Goal: Information Seeking & Learning: Check status

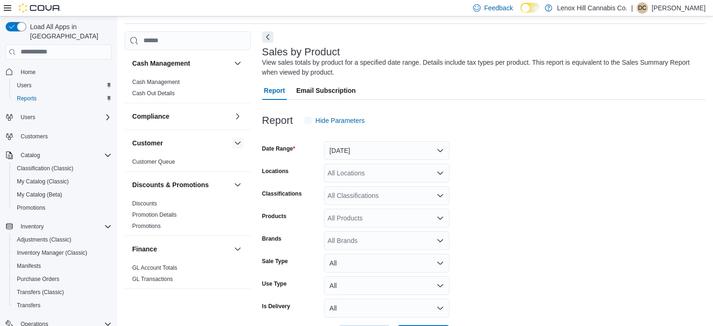
scroll to position [31, 0]
click at [352, 150] on button "Yesterday" at bounding box center [387, 149] width 126 height 19
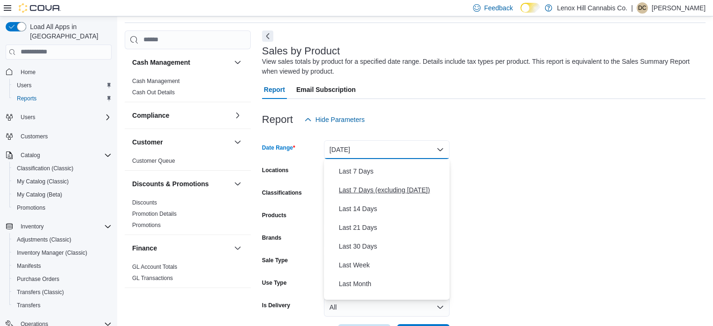
scroll to position [54, 0]
click at [346, 245] on span "Last 30 Days" at bounding box center [392, 245] width 107 height 11
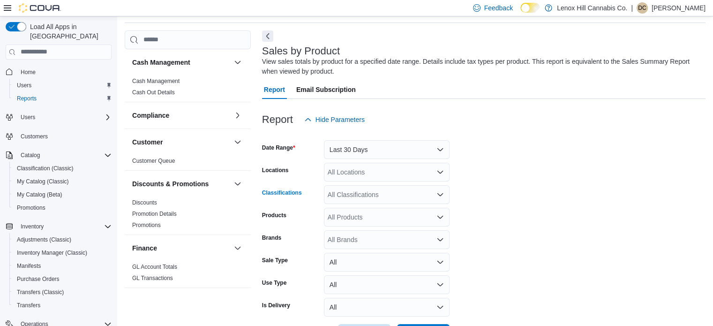
click at [355, 197] on div "All Classifications" at bounding box center [387, 194] width 126 height 19
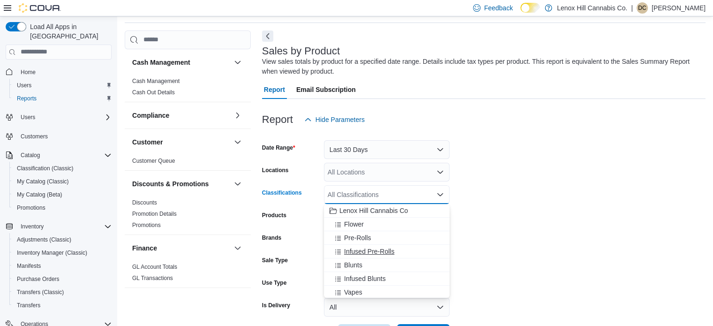
click at [357, 251] on span "Infused Pre-Rolls" at bounding box center [369, 251] width 50 height 9
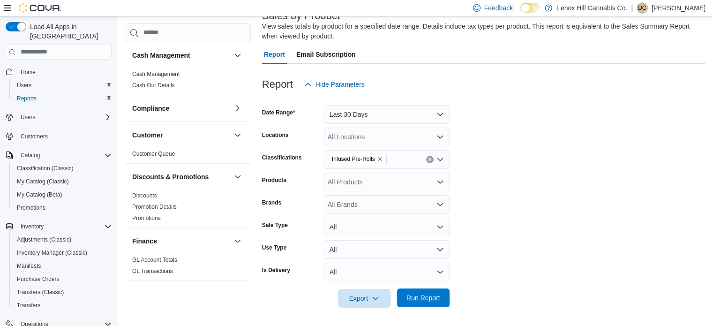
click at [436, 292] on span "Run Report" at bounding box center [423, 297] width 41 height 19
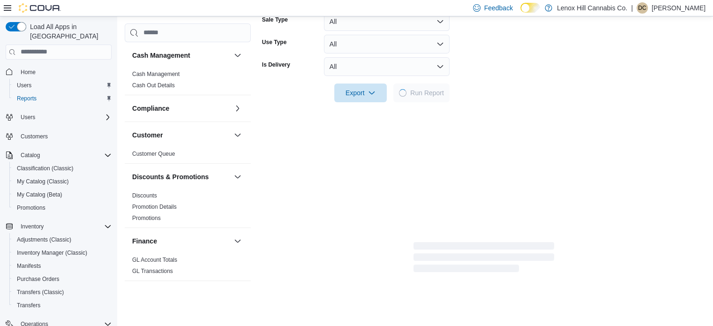
scroll to position [273, 0]
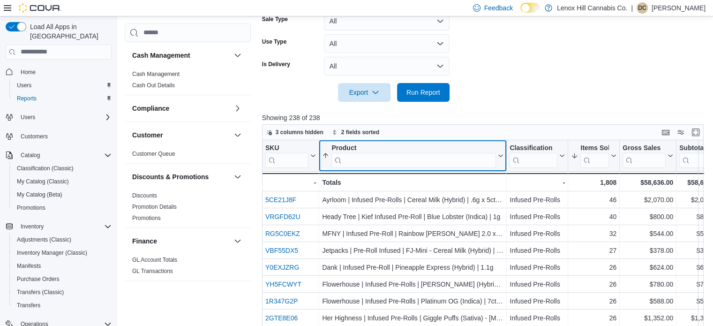
click at [357, 158] on input "search" at bounding box center [414, 159] width 165 height 15
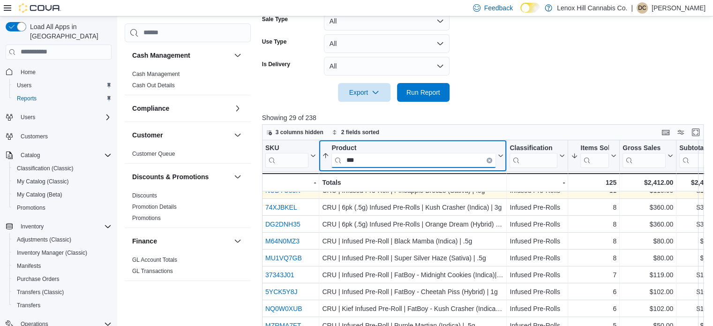
scroll to position [35, 0]
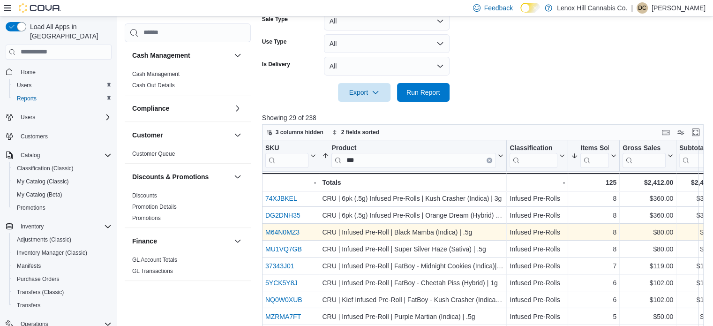
click at [281, 233] on link "M64N0MZ3" at bounding box center [282, 232] width 34 height 8
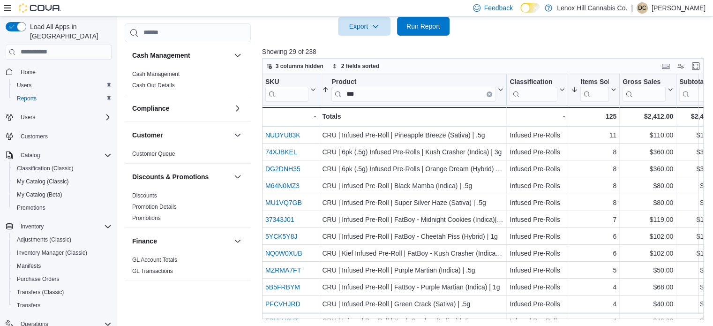
scroll to position [0, 0]
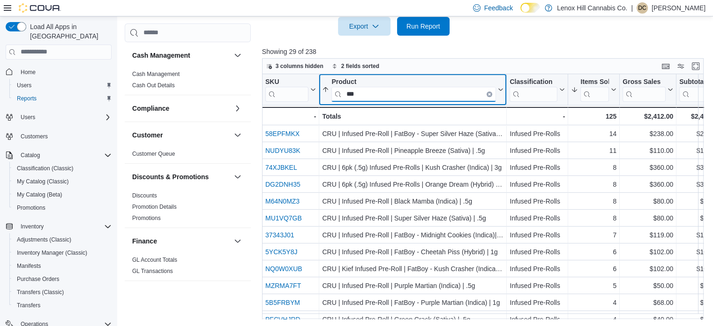
click at [357, 96] on input "***" at bounding box center [414, 93] width 165 height 15
type input "*"
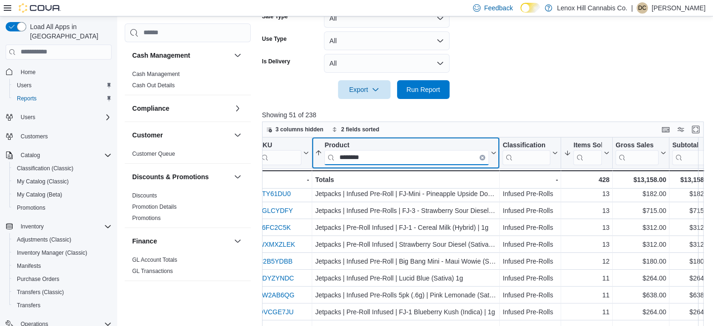
scroll to position [172, 0]
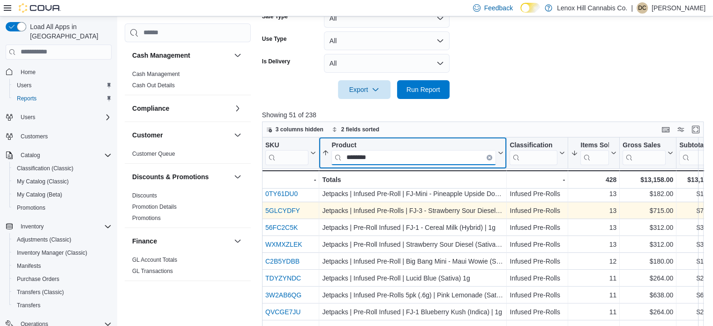
type input "********"
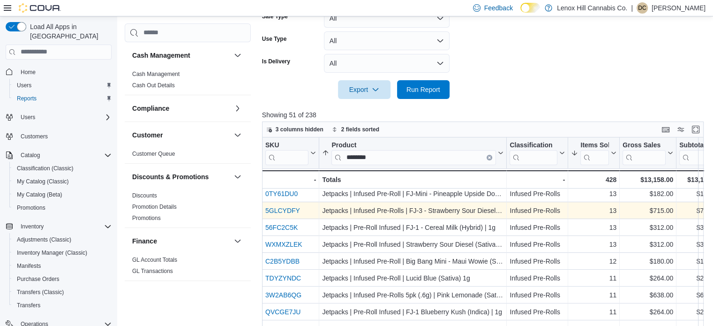
click at [277, 210] on link "5GLCYDFY" at bounding box center [282, 211] width 35 height 8
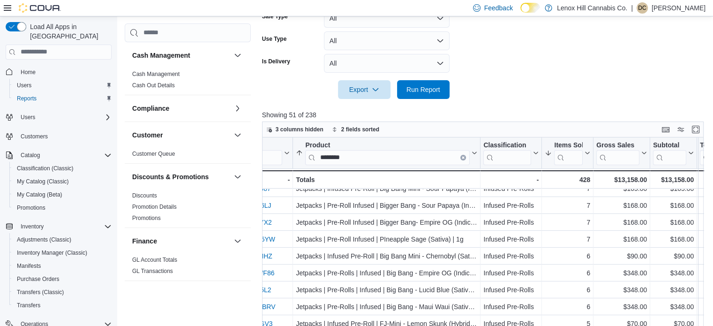
scroll to position [414, 0]
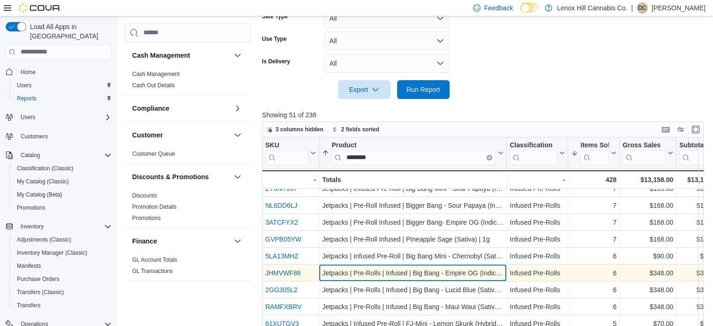
click at [374, 275] on div "Jetpacks | Pre-Rolls | Infused | Big Bang - Empire OG (Indica) | .5g x 5ct | 2.…" at bounding box center [413, 272] width 182 height 11
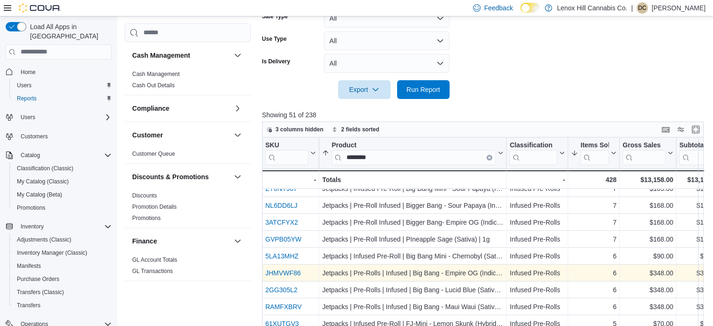
click at [281, 274] on link "JHMVWF86" at bounding box center [282, 273] width 35 height 8
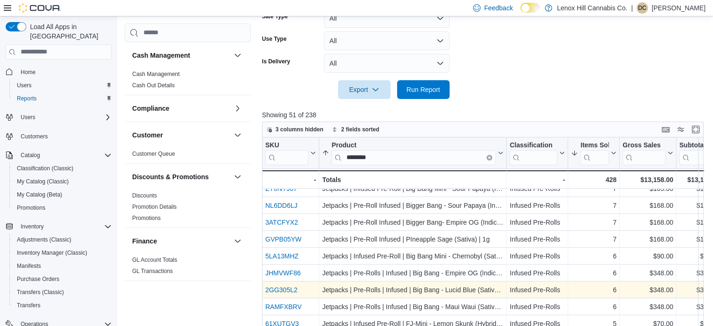
click at [280, 293] on link "2GG305L2" at bounding box center [281, 290] width 32 height 8
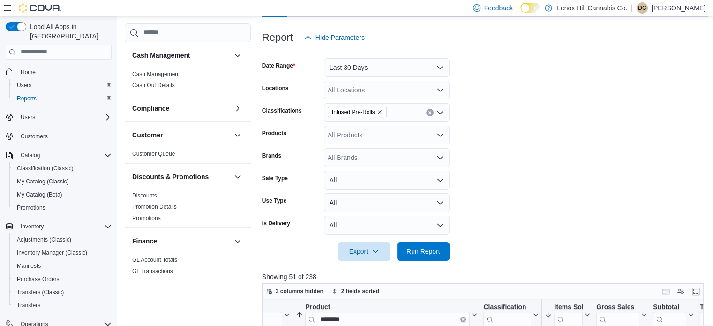
scroll to position [113, 0]
click at [381, 110] on icon "Remove Infused Pre-Rolls from selection in this group" at bounding box center [380, 113] width 6 height 6
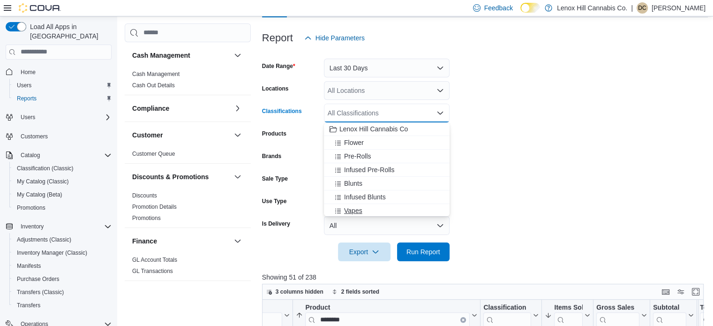
click at [344, 209] on span "Vapes" at bounding box center [353, 210] width 18 height 9
click at [431, 247] on span "Run Report" at bounding box center [424, 251] width 34 height 9
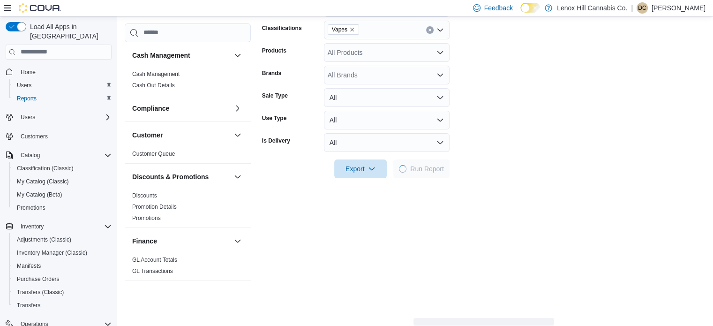
scroll to position [199, 0]
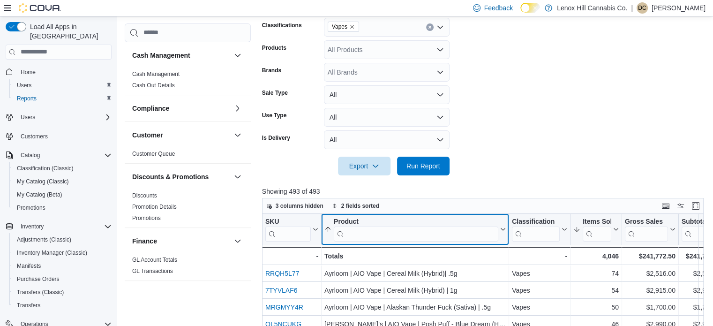
click at [371, 233] on input "search" at bounding box center [416, 233] width 165 height 15
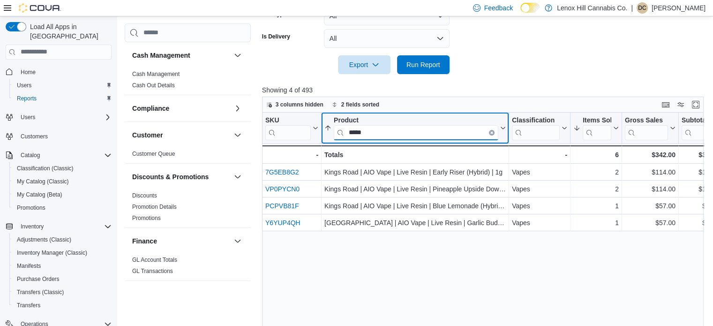
scroll to position [302, 0]
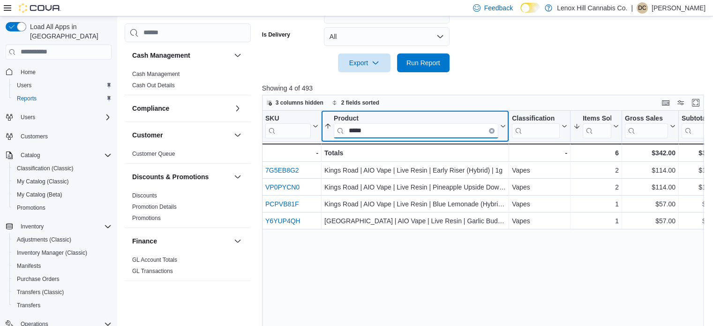
click at [388, 131] on input "*****" at bounding box center [416, 130] width 165 height 15
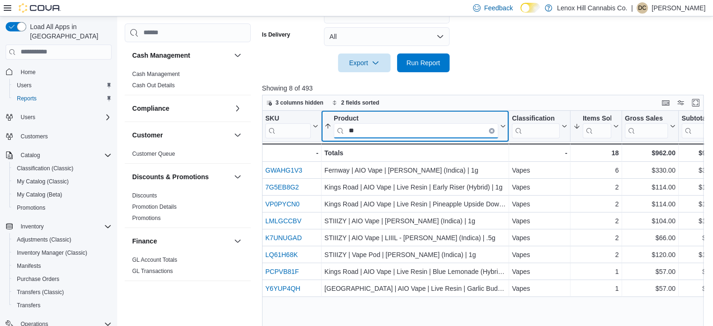
type input "*"
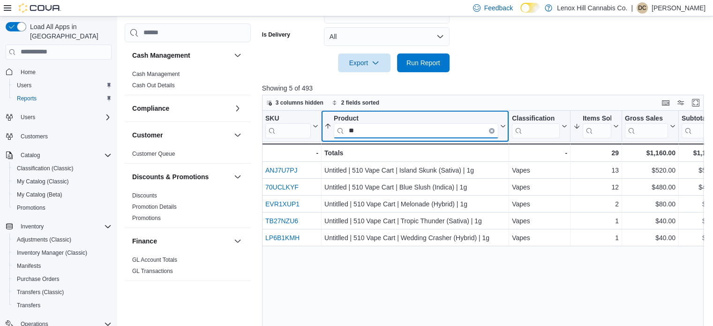
type input "*"
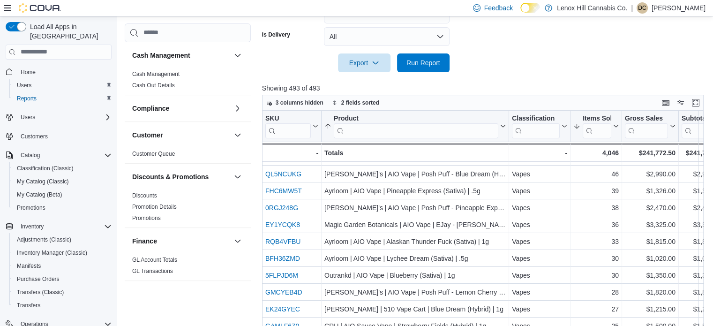
scroll to position [50, 0]
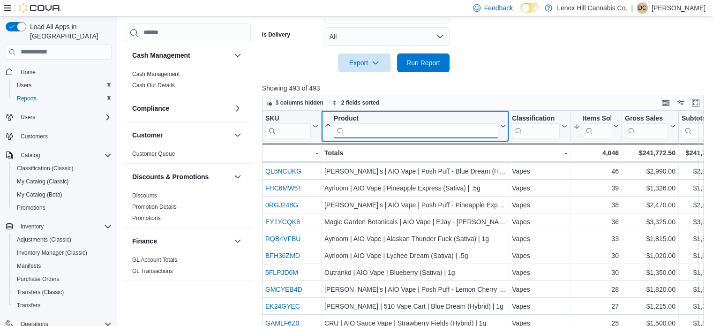
click at [375, 130] on input "search" at bounding box center [416, 130] width 165 height 15
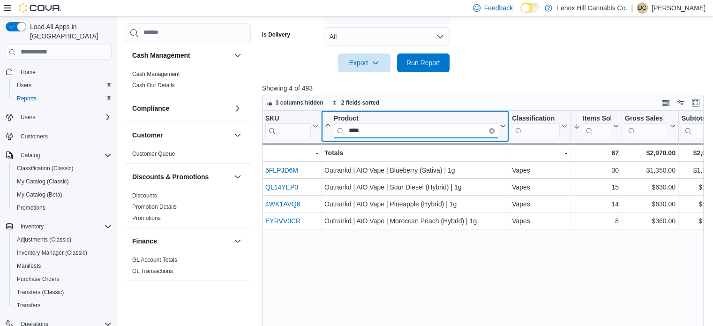
scroll to position [0, 0]
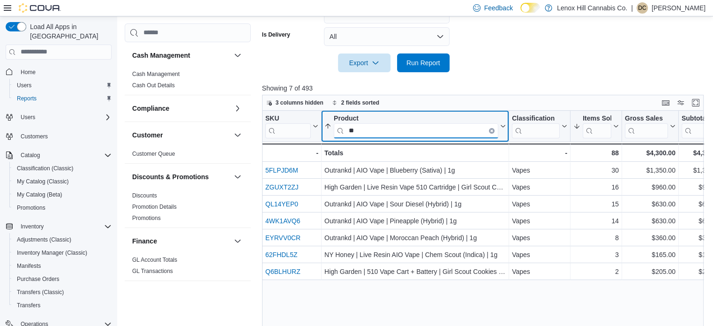
type input "*"
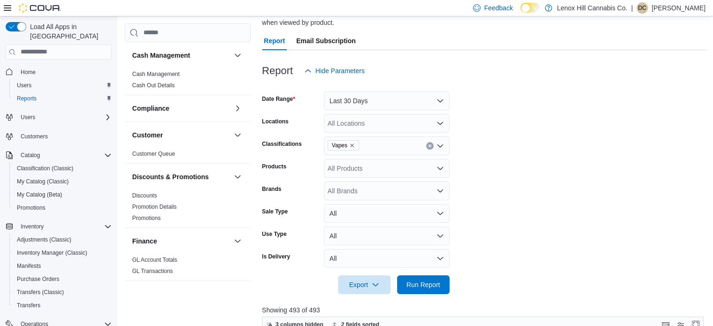
scroll to position [80, 0]
click at [351, 148] on icon "Remove Vapes from selection in this group" at bounding box center [352, 146] width 6 height 6
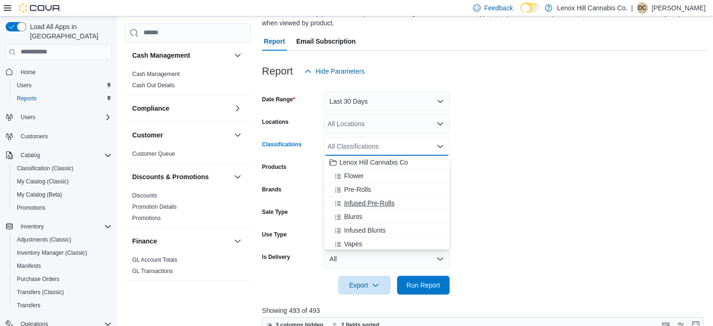
click at [356, 204] on span "Infused Pre-Rolls" at bounding box center [369, 202] width 50 height 9
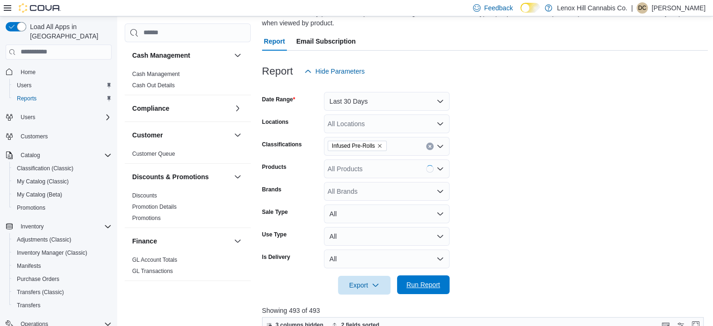
click at [425, 288] on span "Run Report" at bounding box center [424, 284] width 34 height 9
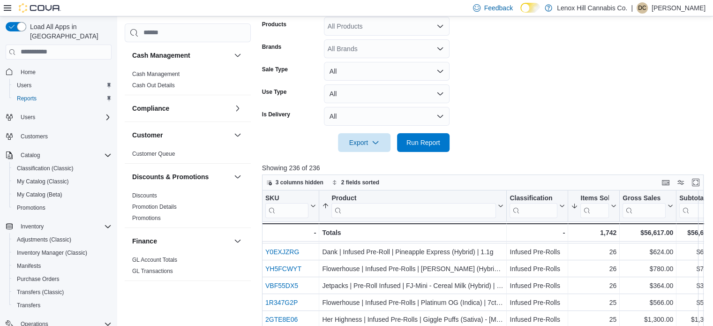
scroll to position [54, 0]
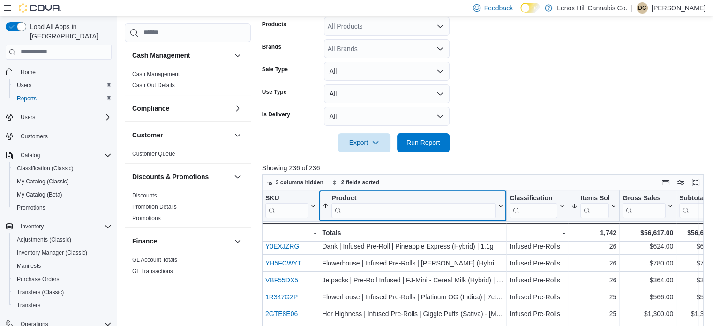
click at [468, 207] on input "search" at bounding box center [414, 210] width 165 height 15
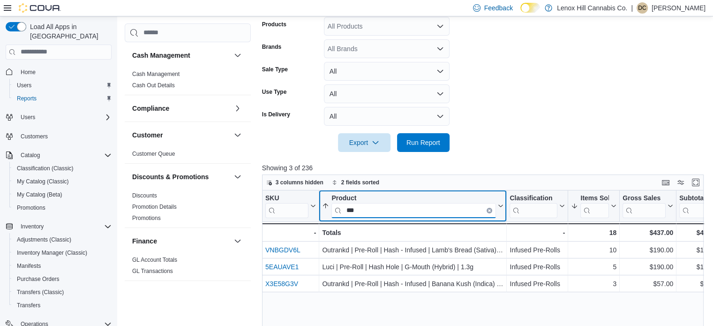
click at [468, 207] on input "***" at bounding box center [414, 210] width 165 height 15
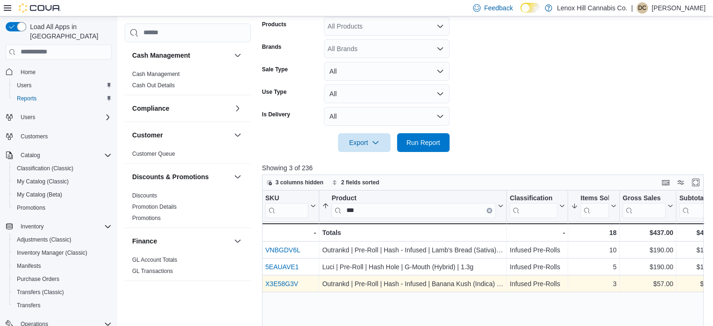
click at [289, 284] on link "X3E58G3V" at bounding box center [281, 284] width 33 height 8
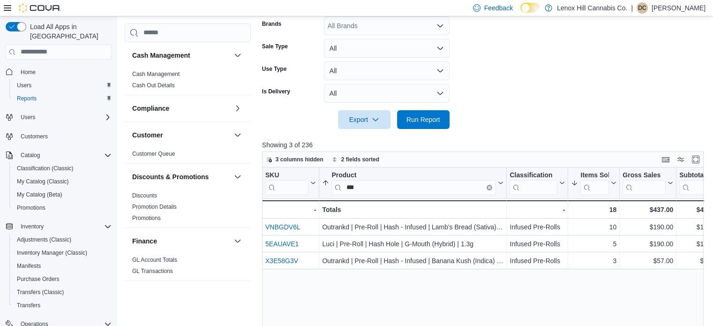
scroll to position [247, 0]
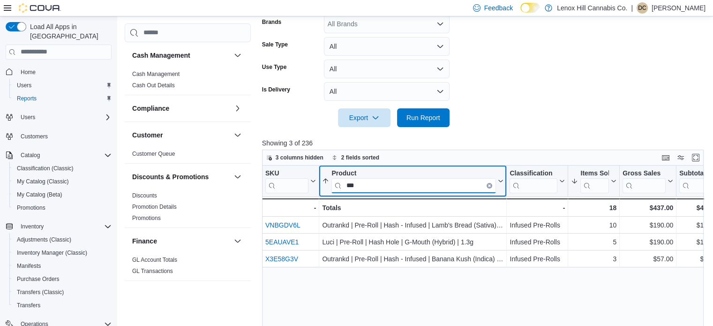
click at [394, 185] on input "***" at bounding box center [414, 185] width 165 height 15
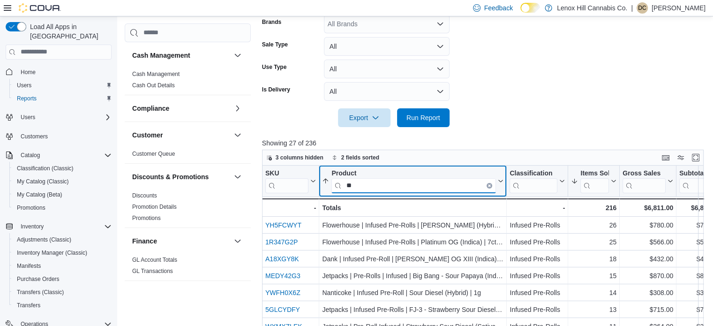
type input "*"
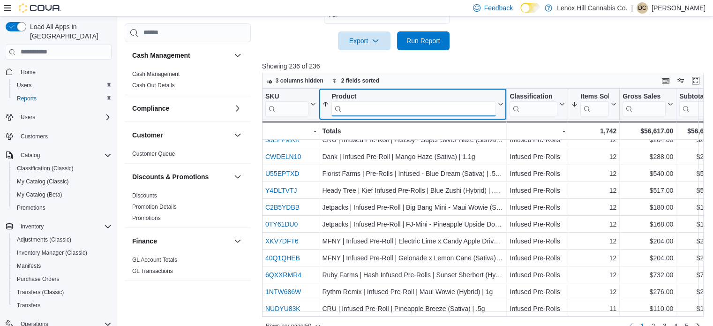
scroll to position [339, 0]
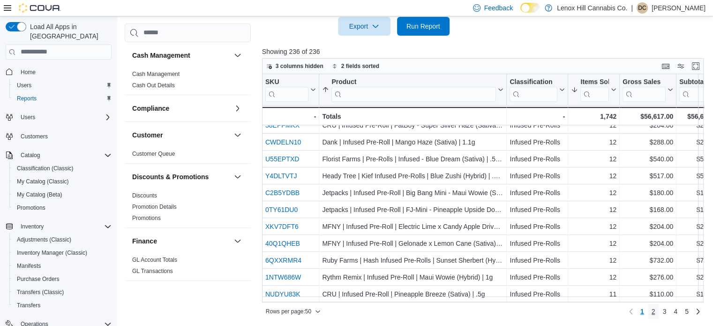
click at [659, 316] on link "2" at bounding box center [653, 311] width 11 height 15
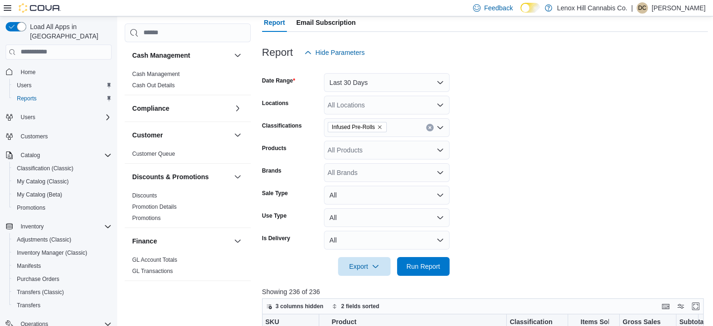
scroll to position [0, 0]
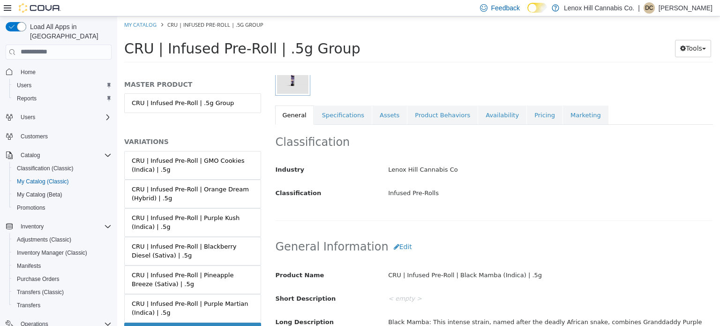
scroll to position [144, 0]
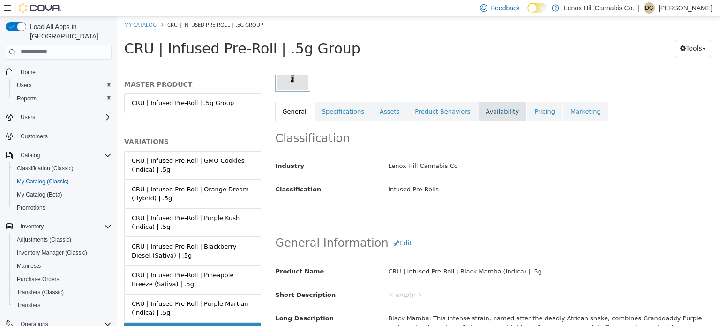
click at [484, 108] on link "Availability" at bounding box center [502, 111] width 48 height 20
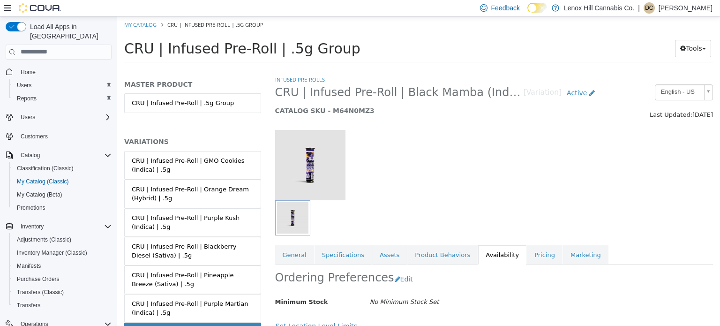
scroll to position [86, 0]
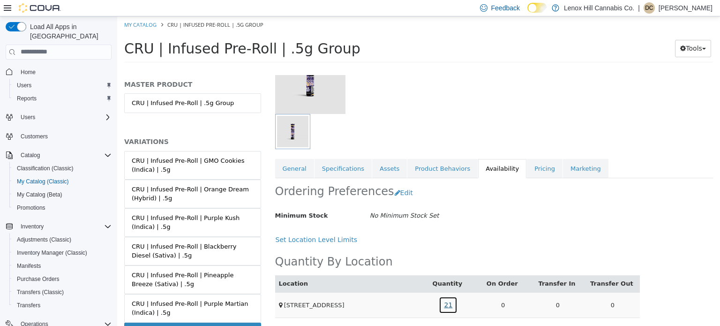
click at [440, 307] on link "21" at bounding box center [448, 304] width 19 height 17
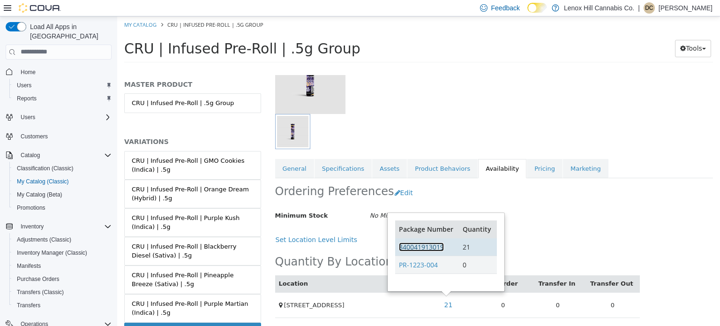
click at [418, 243] on link "840041913019" at bounding box center [421, 246] width 45 height 9
click at [470, 76] on div at bounding box center [494, 73] width 453 height 80
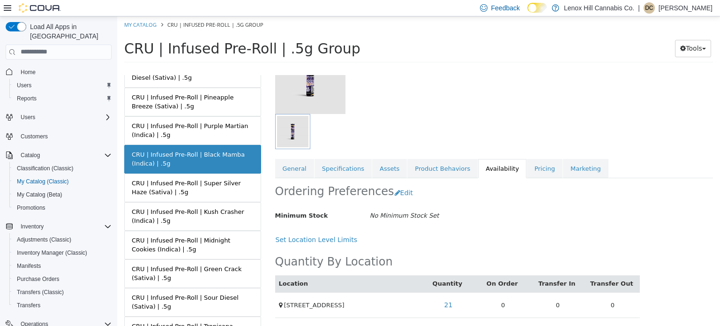
scroll to position [178, 0]
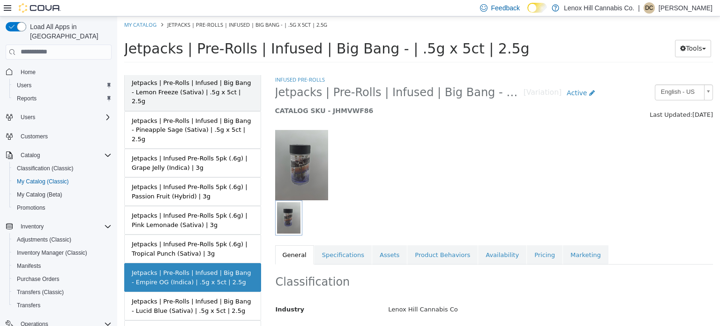
scroll to position [206, 0]
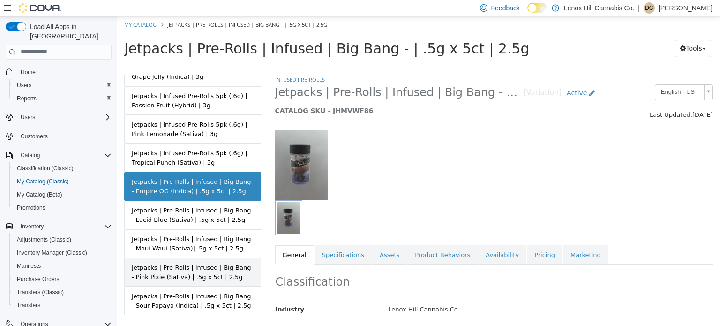
click at [186, 263] on div "Jetpacks | Pre-Rolls | Infused | Big Bang - Pink Pixie (Sativa) | .5g x 5ct | 2…" at bounding box center [193, 272] width 122 height 18
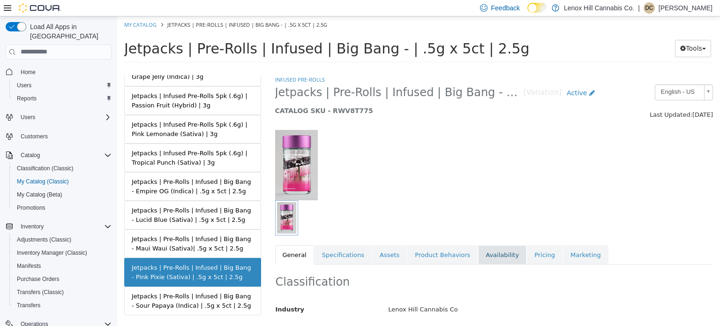
click at [483, 258] on link "Availability" at bounding box center [502, 255] width 48 height 20
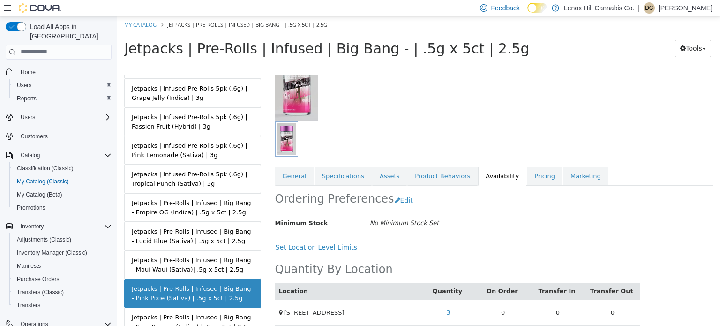
scroll to position [180, 0]
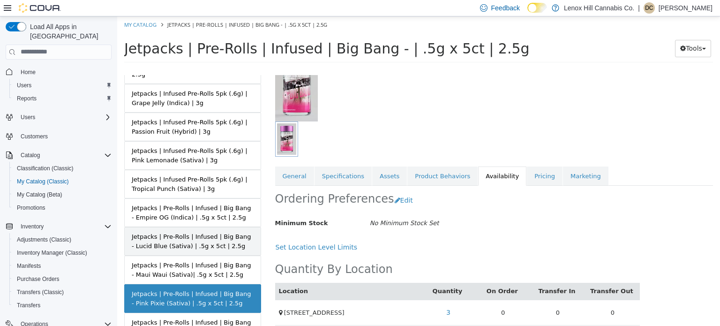
click at [174, 232] on div "Jetpacks | Pre-Rolls | Infused | Big Bang - Lucid Blue (Sativa) | .5g x 5ct | 2…" at bounding box center [193, 241] width 122 height 18
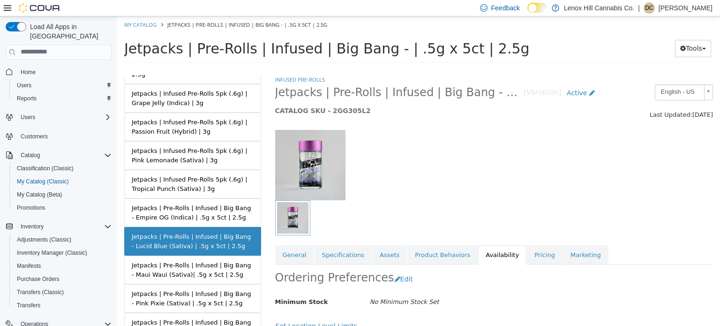
scroll to position [86, 0]
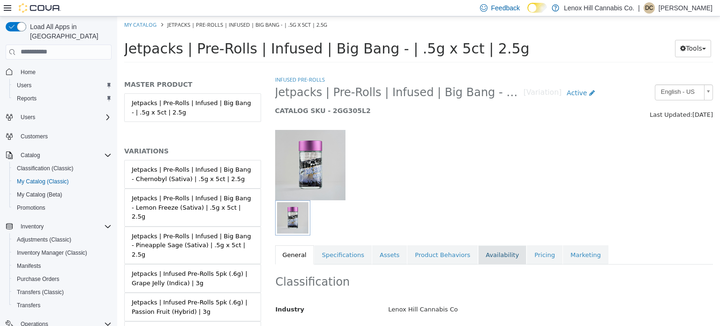
click at [489, 260] on link "Availability" at bounding box center [502, 255] width 48 height 20
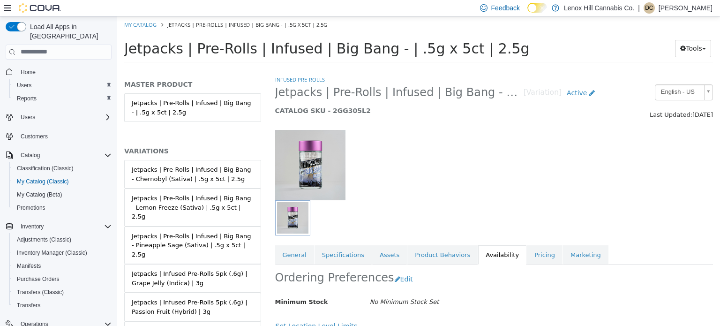
scroll to position [86, 0]
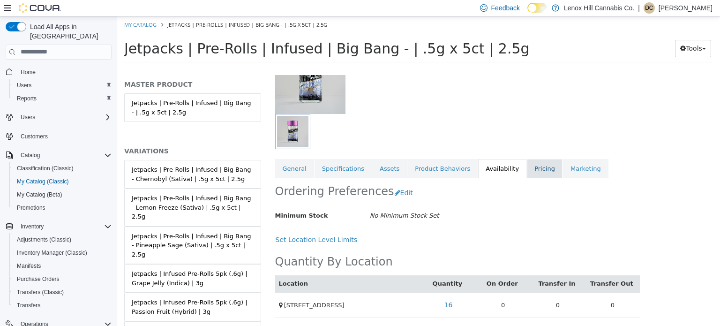
click at [527, 167] on link "Pricing" at bounding box center [545, 169] width 36 height 20
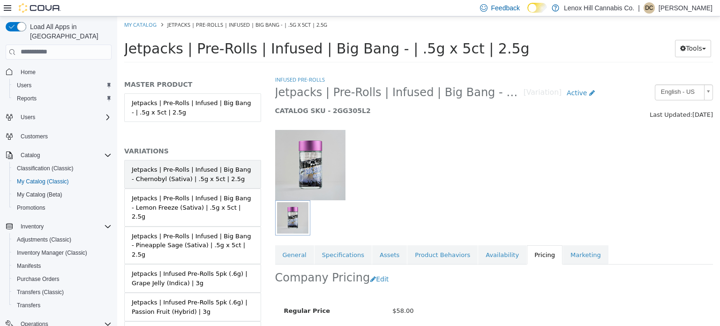
scroll to position [206, 0]
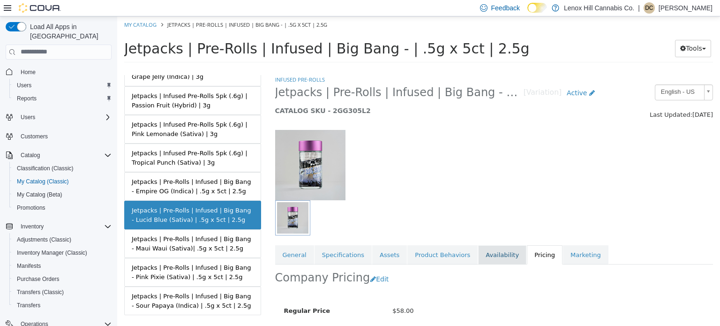
click at [478, 256] on link "Availability" at bounding box center [502, 255] width 48 height 20
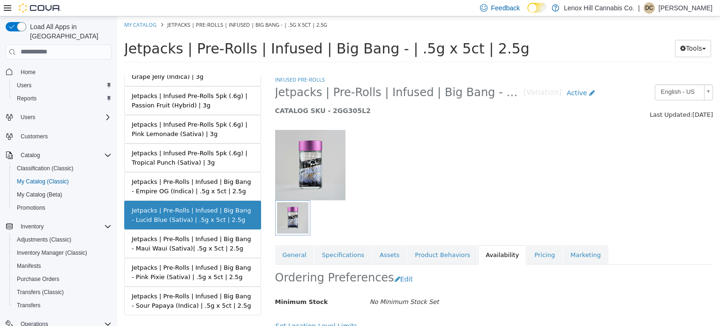
scroll to position [86, 0]
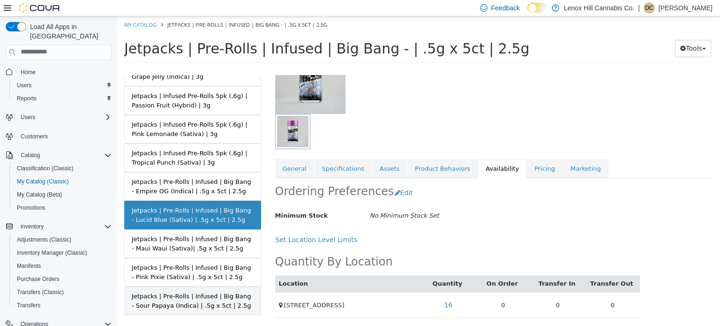
click at [209, 291] on div "Jetpacks | Pre-Rolls | Infused | Big Bang - Sour Papaya (Indica) | .5g x 5ct | …" at bounding box center [193, 300] width 122 height 18
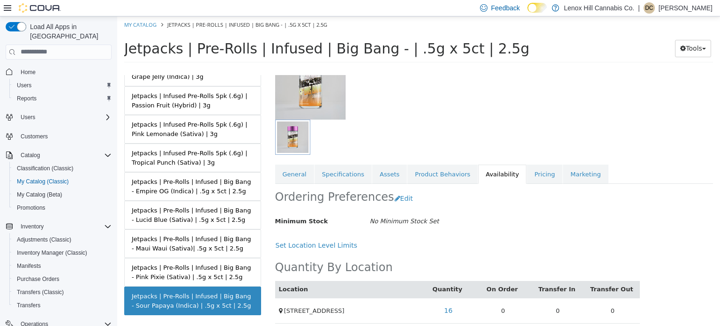
scroll to position [86, 0]
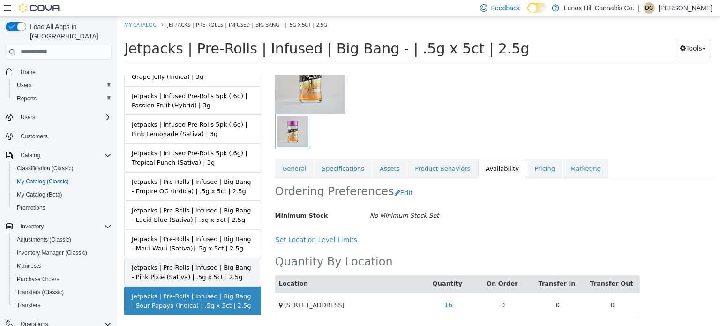
click at [222, 263] on div "Jetpacks | Pre-Rolls | Infused | Big Bang - Pink Pixie (Sativa) | .5g x 5ct | 2…" at bounding box center [193, 272] width 122 height 18
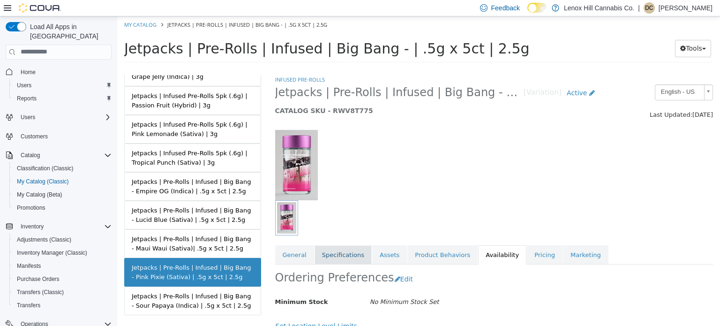
scroll to position [86, 0]
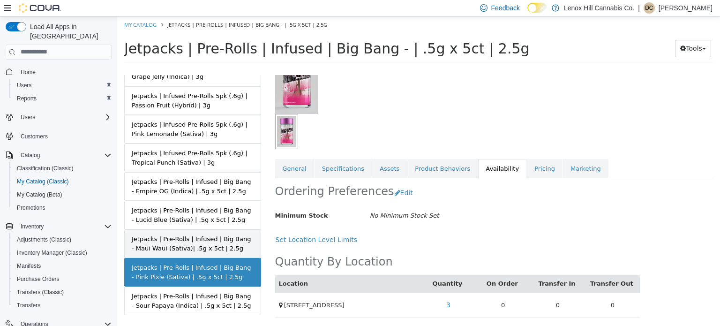
click at [201, 234] on div "Jetpacks | Pre-Rolls | Infused | Big Bang - Maui Waui (Sativa)| .5g x 5ct | 2.5g" at bounding box center [193, 243] width 122 height 18
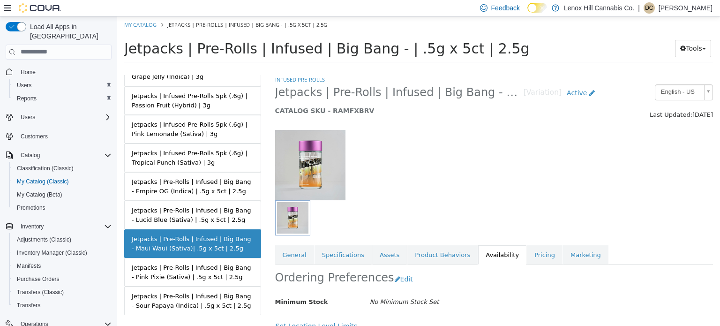
scroll to position [86, 0]
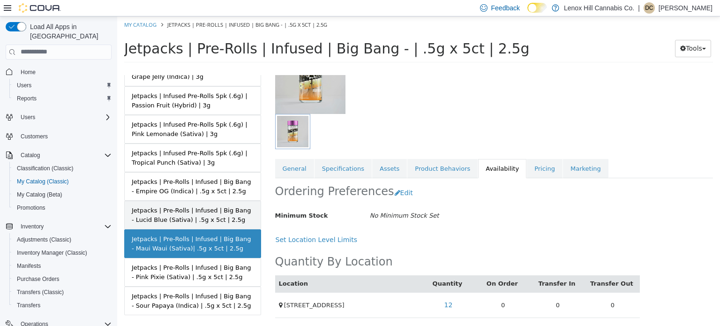
click at [170, 200] on link "Jetpacks | Pre-Rolls | Infused | Big Bang - Lucid Blue (Sativa) | .5g x 5ct | 2…" at bounding box center [192, 214] width 137 height 29
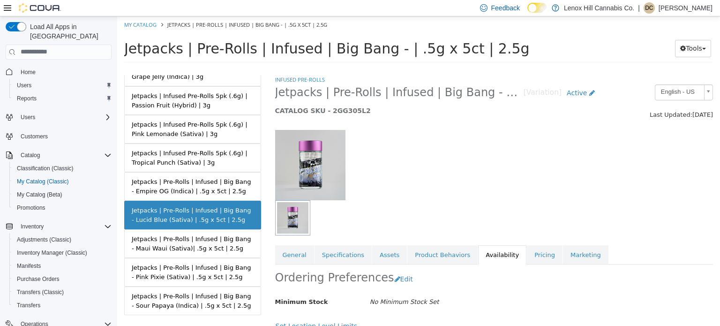
scroll to position [86, 0]
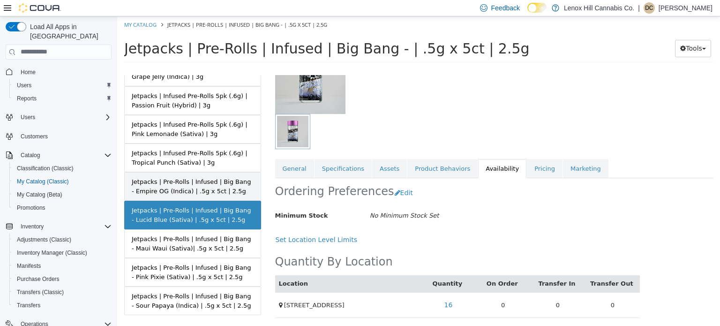
click at [213, 177] on div "Jetpacks | Pre-Rolls | Infused | Big Bang - Empire OG (Indica) | .5g x 5ct | 2.…" at bounding box center [193, 186] width 122 height 18
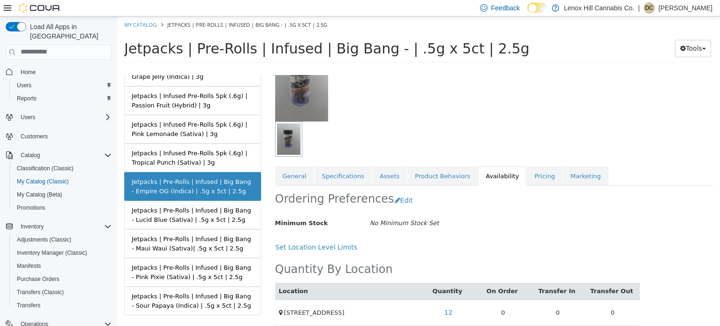
scroll to position [81, 0]
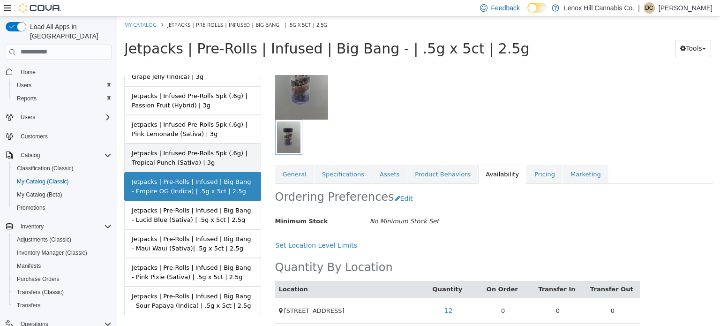
click at [229, 148] on div "Jetpacks | Infused Pre-Rolls 5pk (.6g) | Tropical Punch (Sativa) | 3g" at bounding box center [193, 157] width 122 height 18
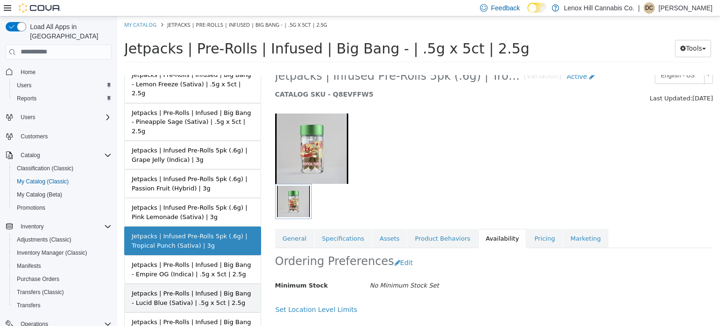
scroll to position [118, 0]
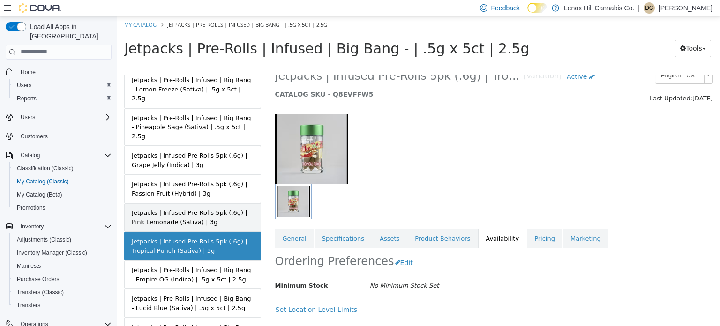
click at [207, 208] on div "Jetpacks | Infused Pre-Rolls 5pk (.6g) | Pink Lemonade (Sativa) | 3g" at bounding box center [193, 217] width 122 height 18
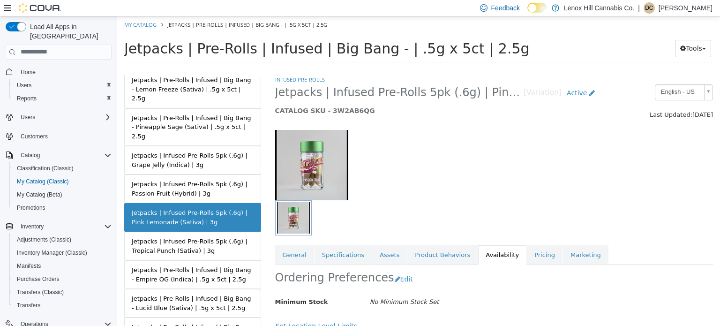
scroll to position [86, 0]
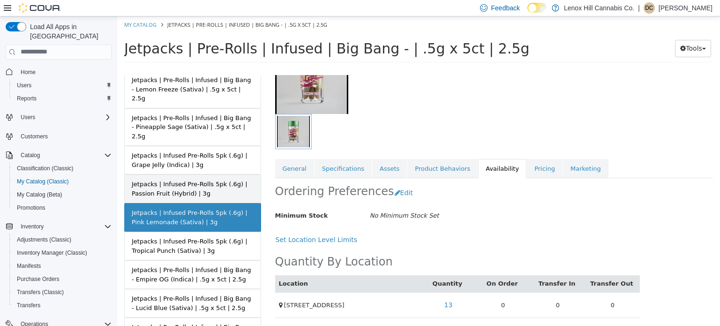
click at [195, 179] on div "Jetpacks | Infused Pre-Rolls 5pk (.6g) | Passion Fruit (Hybrid) | 3g" at bounding box center [193, 188] width 122 height 18
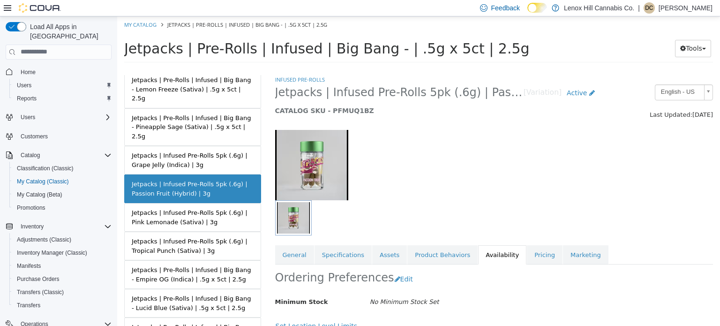
scroll to position [86, 0]
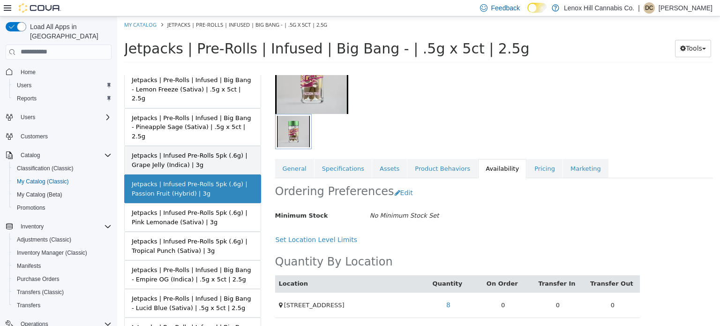
click at [191, 151] on div "Jetpacks | Infused Pre-Rolls 5pk (.6g) | Grape Jelly (Indica) | 3g" at bounding box center [193, 160] width 122 height 18
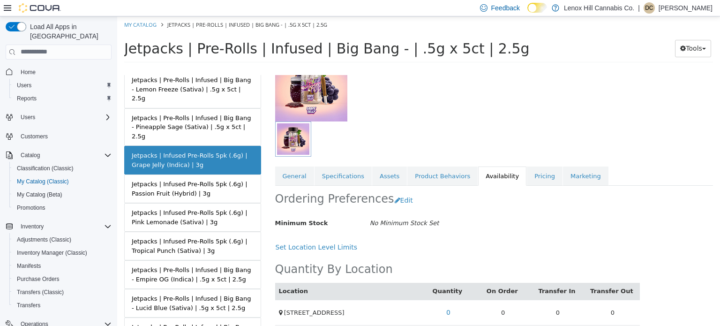
scroll to position [86, 0]
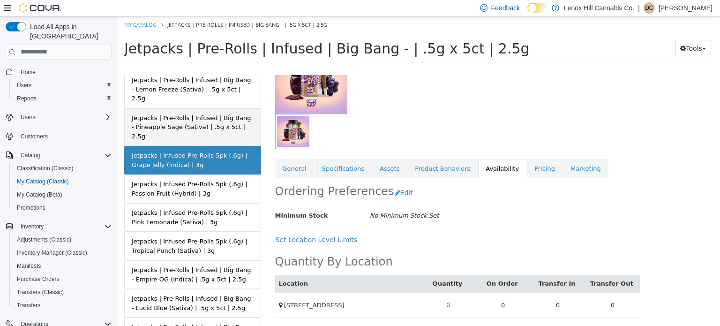
click at [201, 113] on div "Jetpacks | Pre-Rolls | Infused | Big Bang - Pineapple Sage (Sativa) | .5g x 5ct…" at bounding box center [193, 127] width 122 height 28
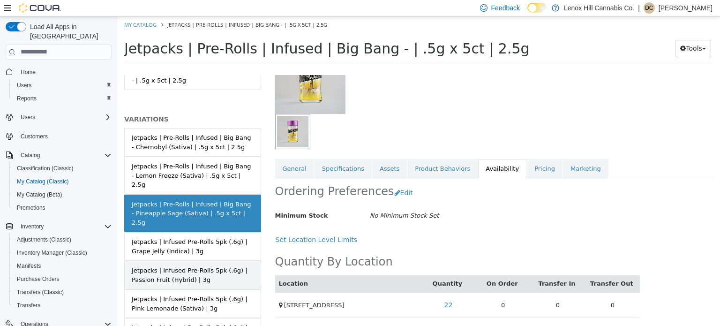
click at [173, 170] on div "Jetpacks | Pre-Rolls | Infused | Big Bang - Lemon Freeze (Sativa) | .5g x 5ct |…" at bounding box center [193, 175] width 122 height 28
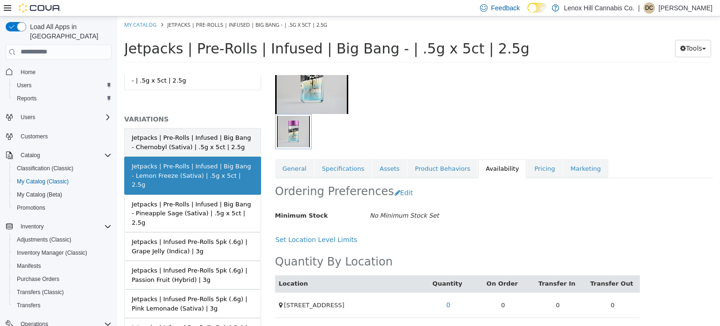
click at [203, 129] on link "Jetpacks | Pre-Rolls | Infused | Big Bang - Chernobyl (Sativa) | .5g x 5ct | 2.…" at bounding box center [192, 142] width 137 height 29
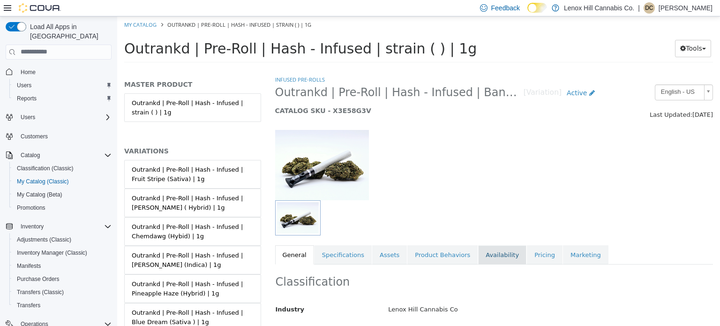
click at [485, 255] on link "Availability" at bounding box center [502, 255] width 48 height 20
